Goal: Information Seeking & Learning: Check status

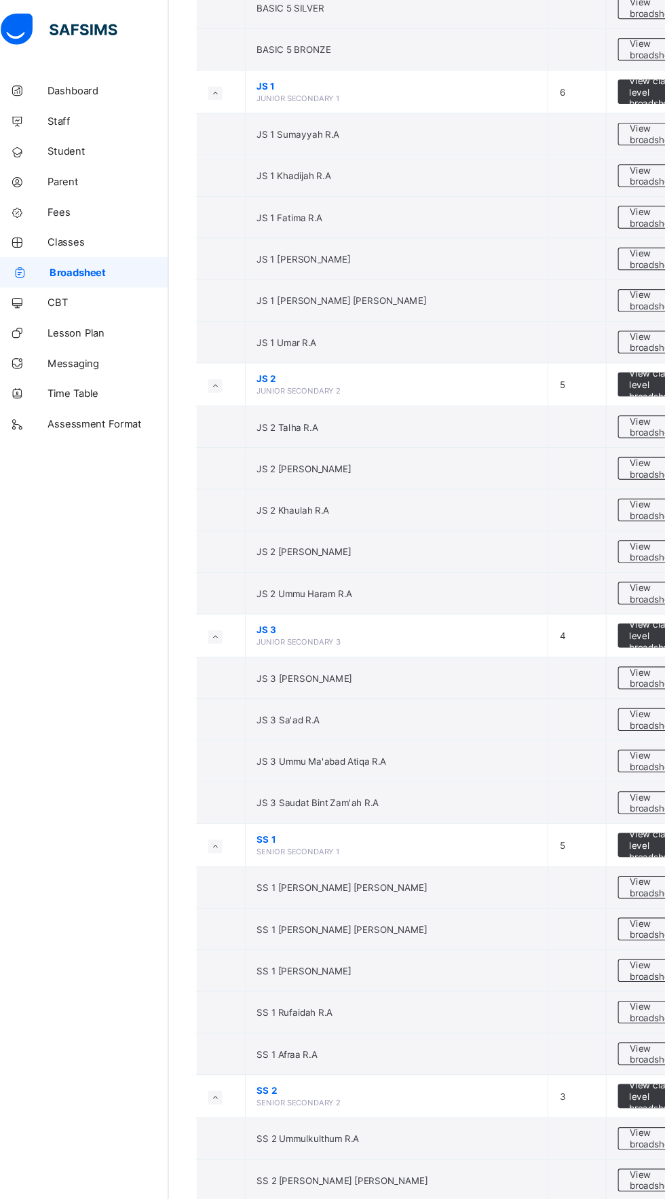
scroll to position [3141, 0]
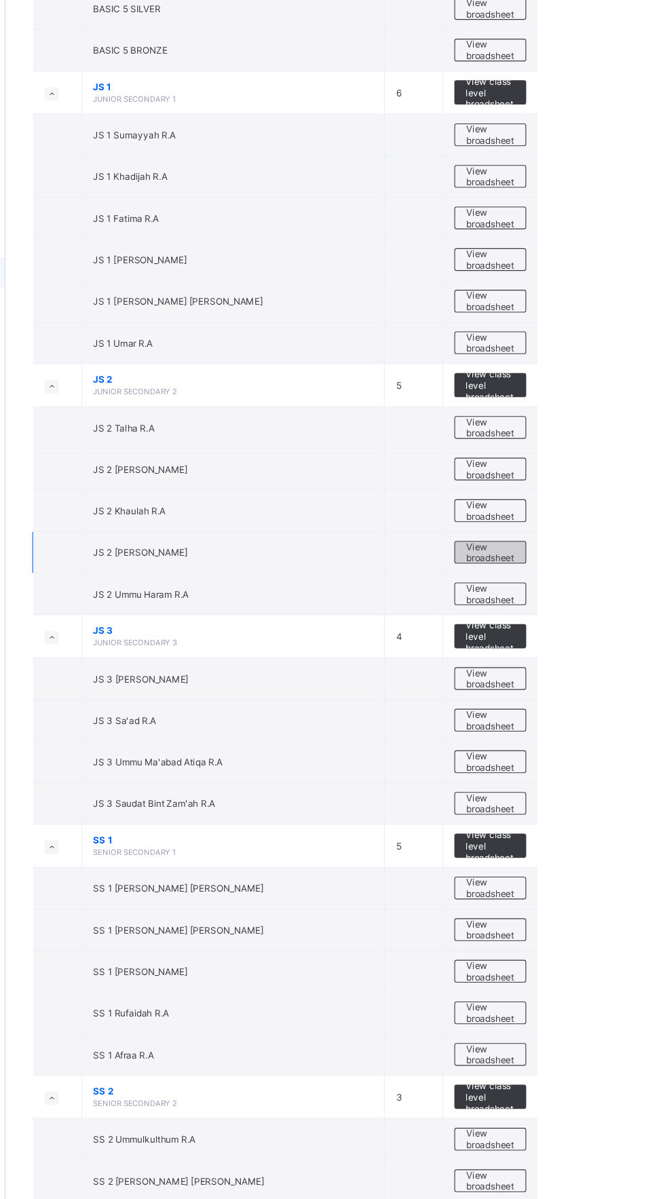
click at [615, 485] on span "View broadsheet" at bounding box center [598, 495] width 43 height 20
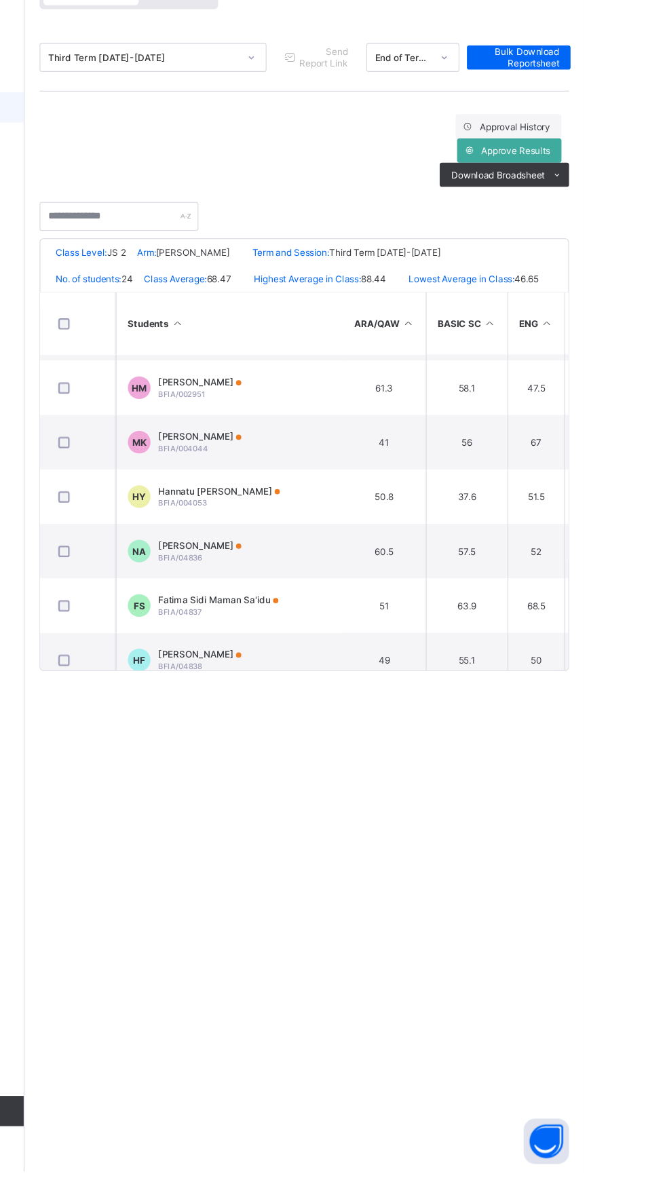
scroll to position [534, 1]
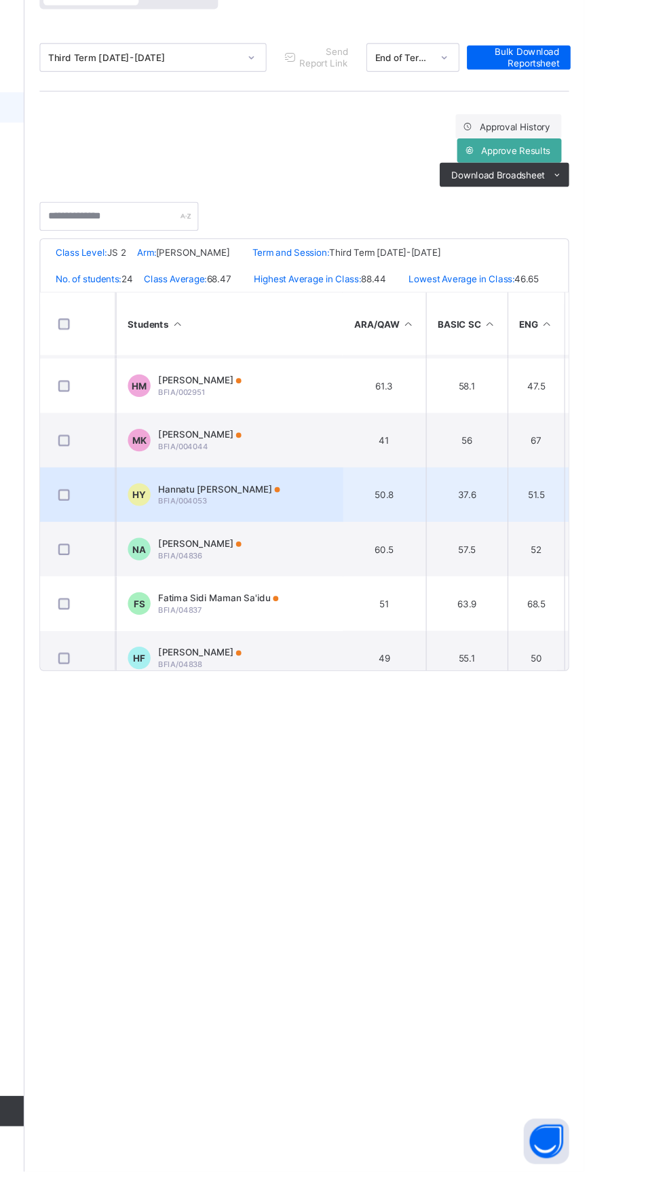
click at [371, 595] on td "HY Hannatu [PERSON_NAME] BFIA/004053" at bounding box center [347, 591] width 204 height 49
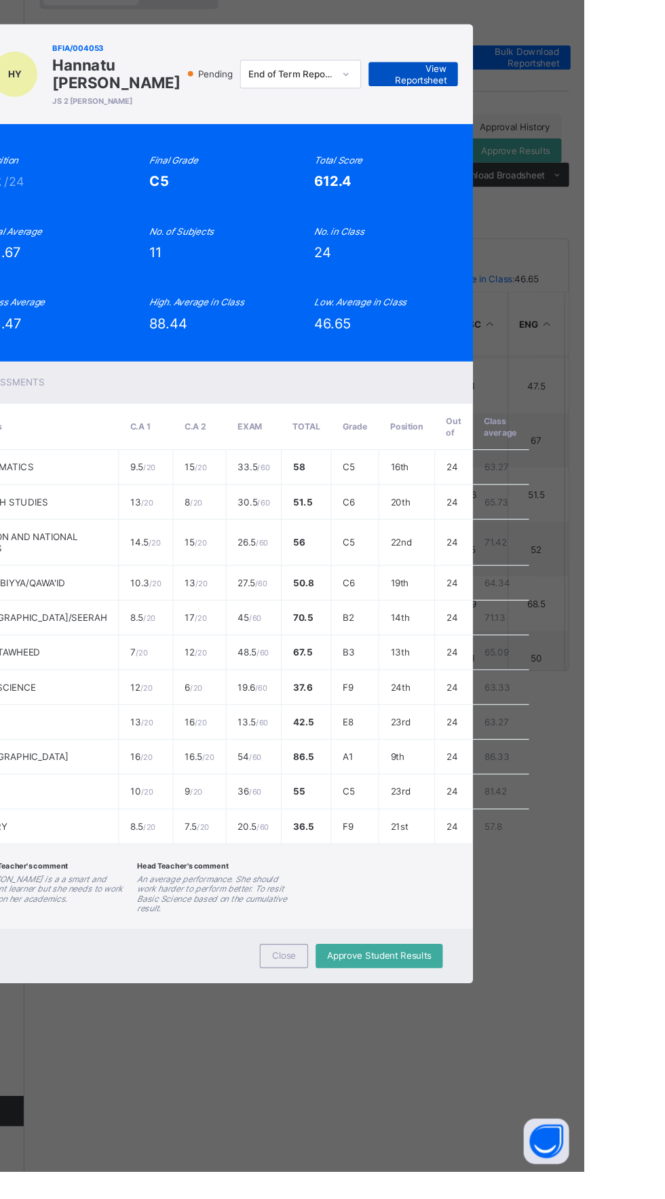
click at [542, 225] on span "View Reportsheet" at bounding box center [512, 214] width 60 height 20
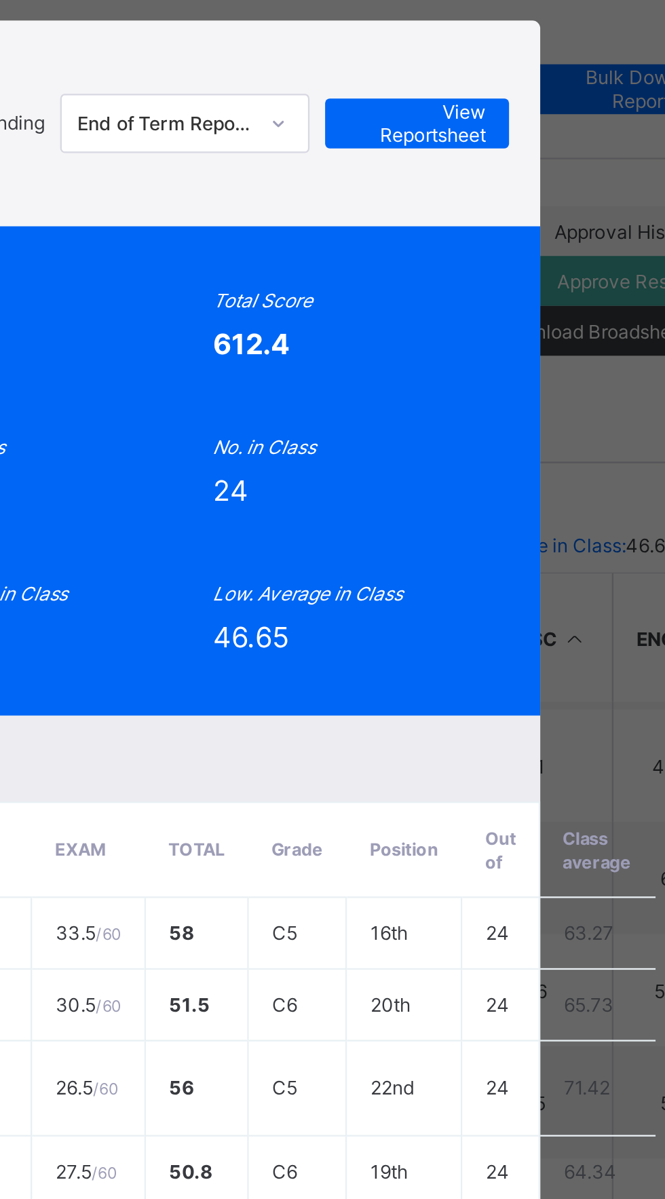
click at [505, 252] on div "HY BFIA/004053 [PERSON_NAME] [PERSON_NAME] 2 [PERSON_NAME] Pending End of Term …" at bounding box center [332, 599] width 665 height 1199
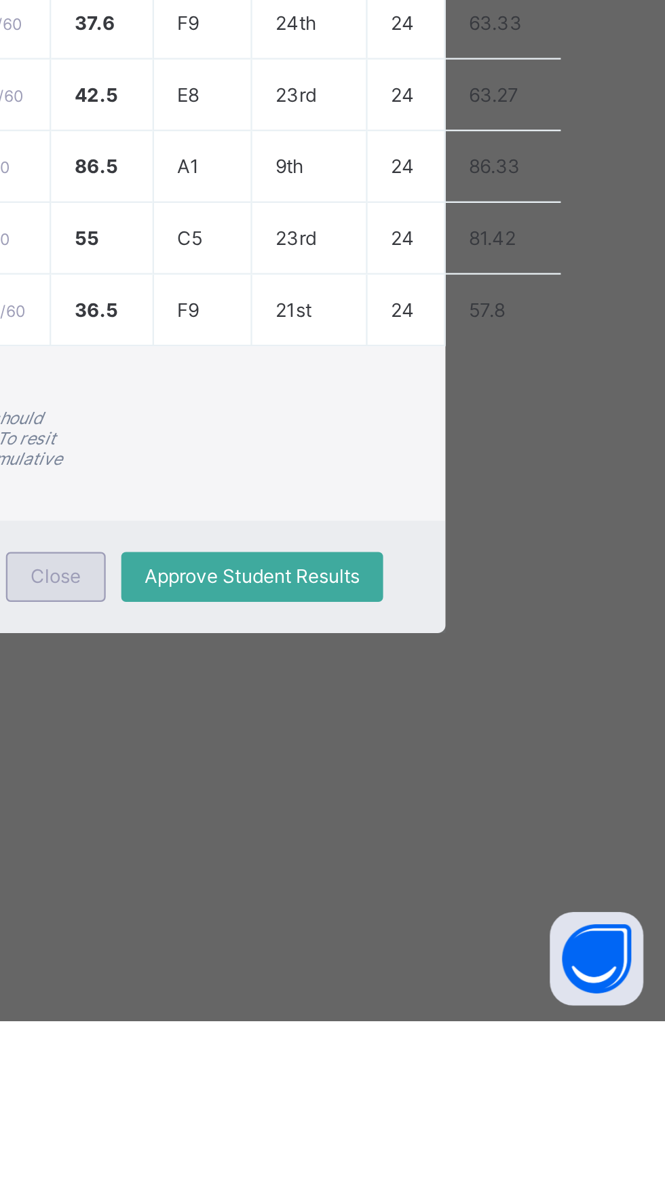
click at [407, 1011] on span "Close" at bounding box center [396, 1006] width 22 height 10
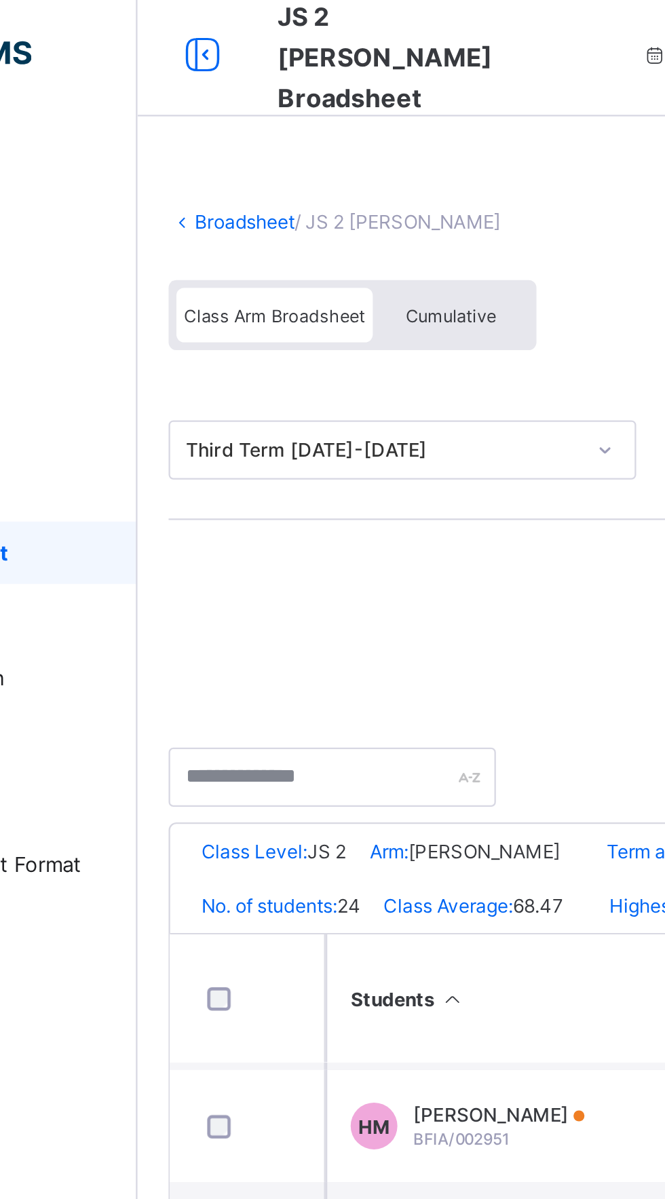
click at [301, 144] on span "Cumulative" at bounding box center [299, 141] width 39 height 10
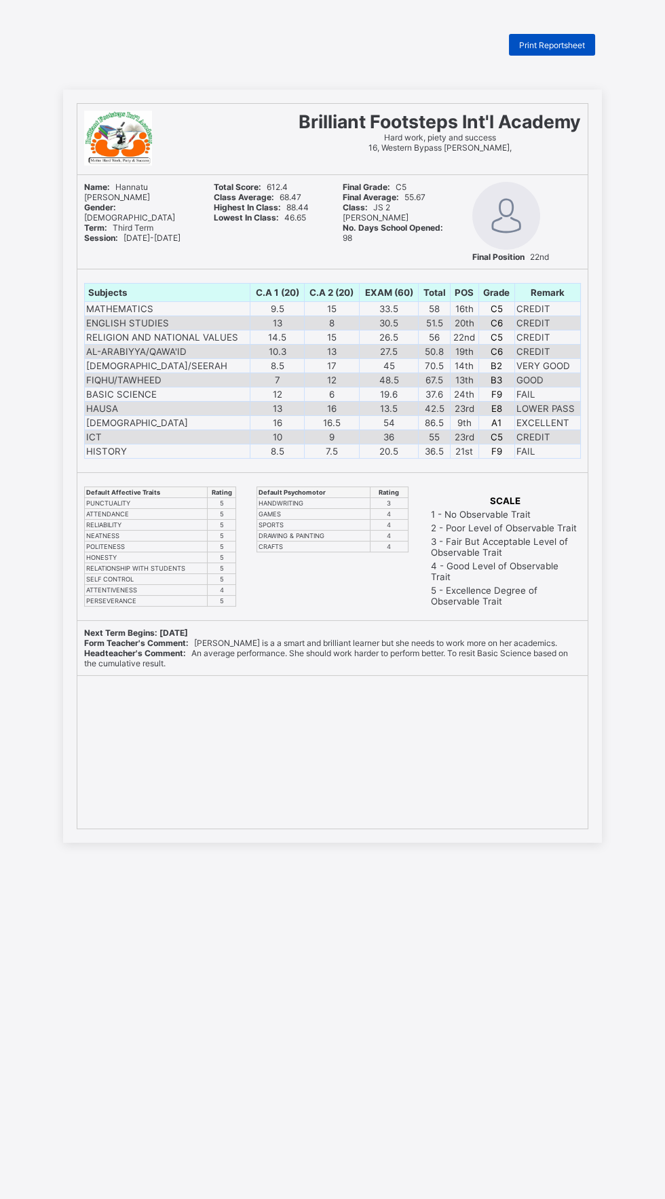
click at [567, 46] on span "Print Reportsheet" at bounding box center [552, 45] width 66 height 10
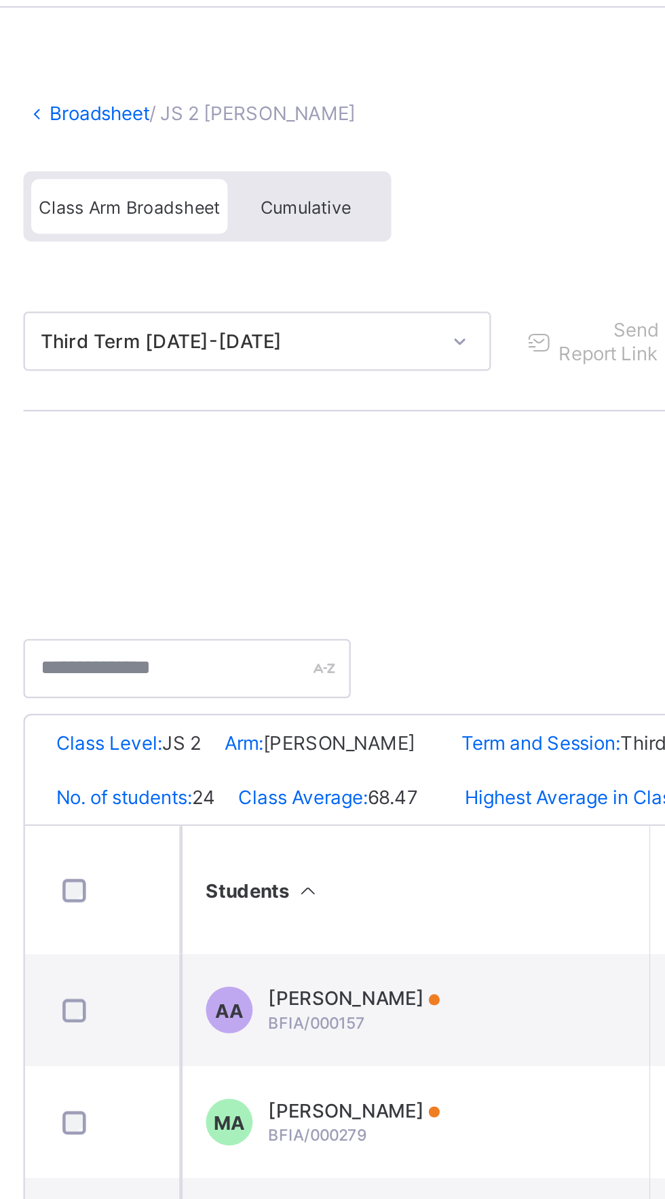
click at [308, 140] on span "Cumulative" at bounding box center [299, 141] width 39 height 10
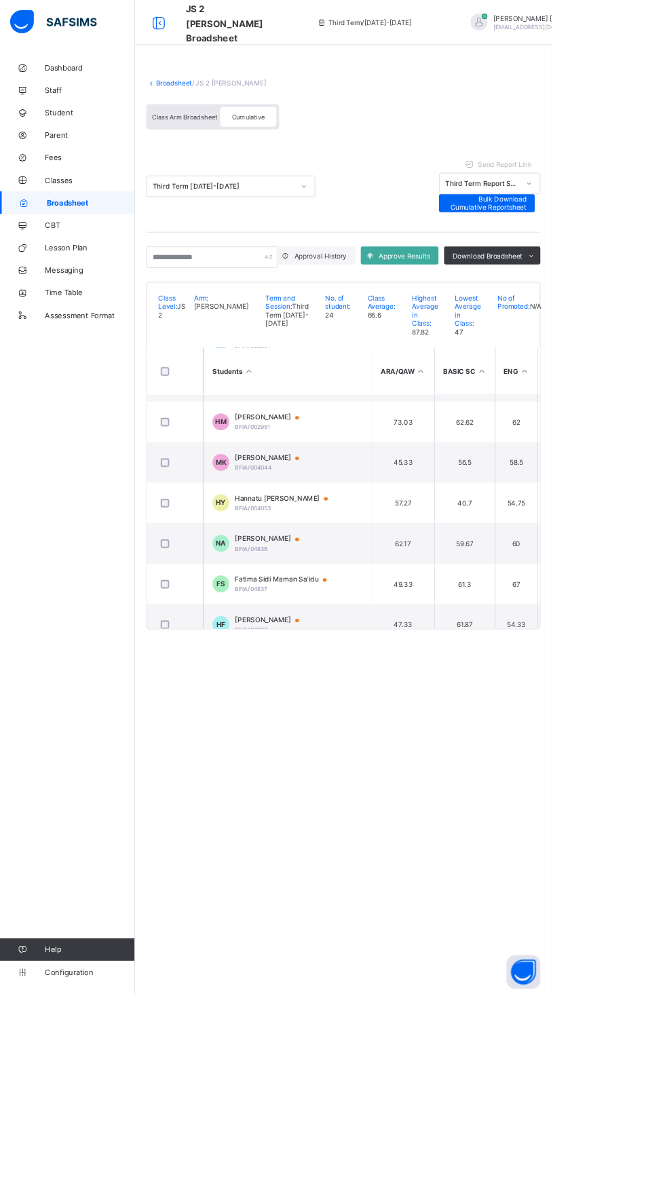
scroll to position [530, 0]
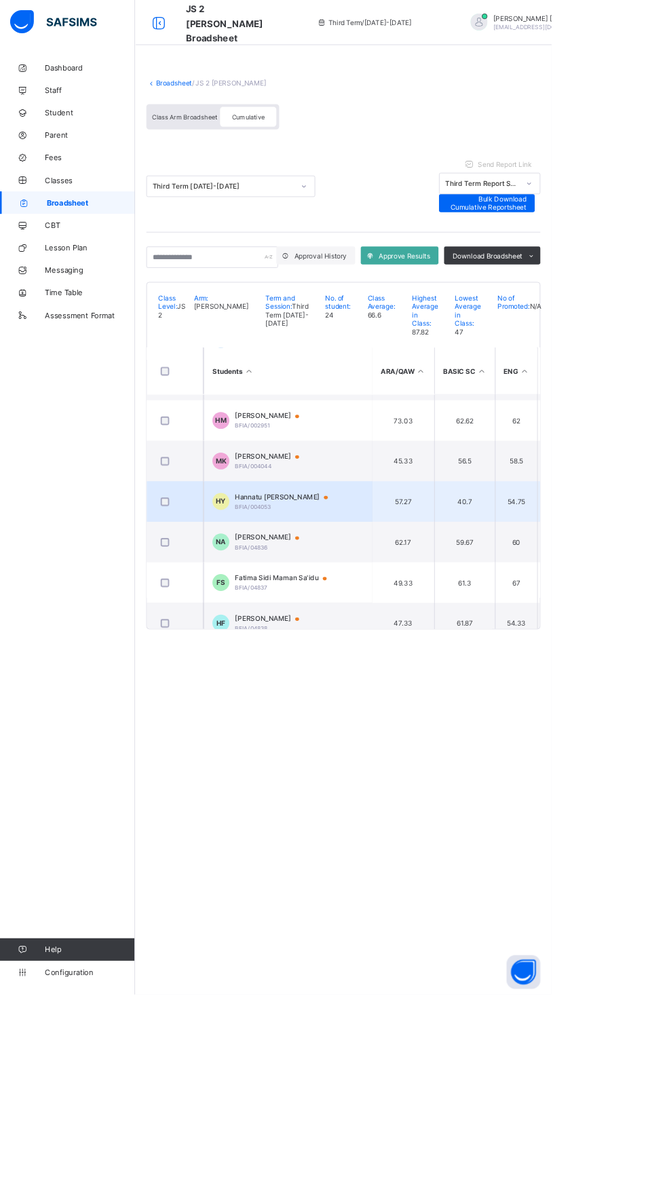
click at [388, 606] on div at bounding box center [398, 600] width 20 height 11
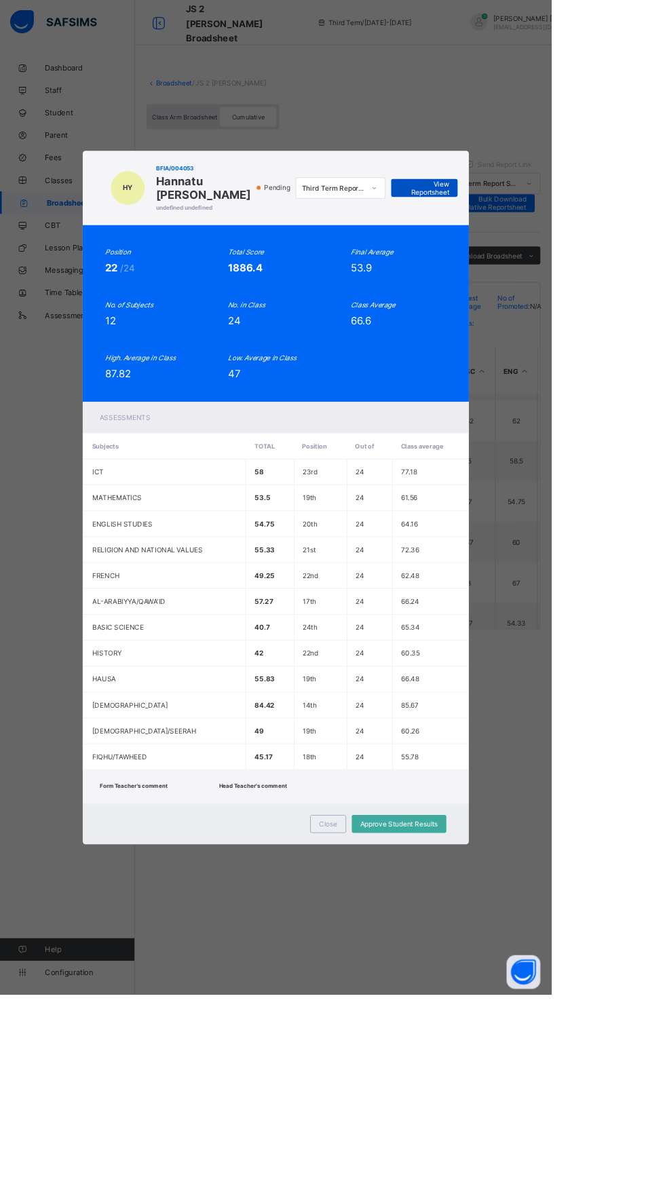
click at [542, 237] on span "View Reportsheet" at bounding box center [512, 227] width 60 height 20
